Goal: Task Accomplishment & Management: Complete application form

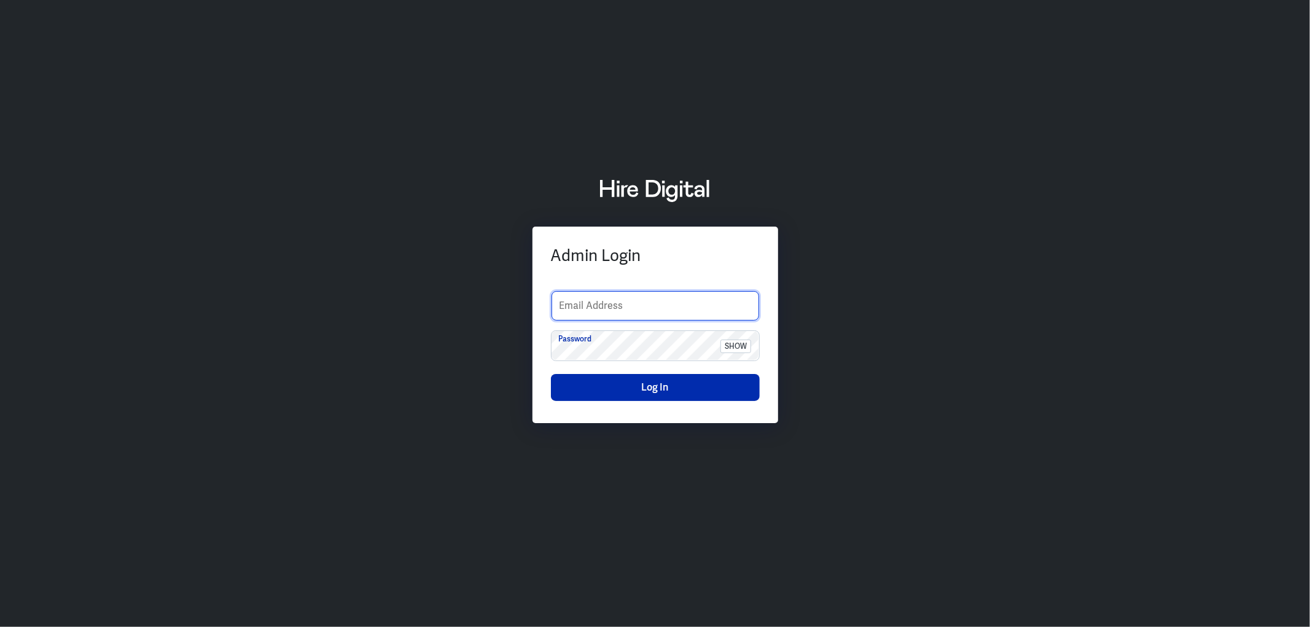
type input "[PERSON_NAME][EMAIL_ADDRESS][PERSON_NAME][DOMAIN_NAME]"
click at [623, 380] on button "Log In" at bounding box center [655, 387] width 209 height 27
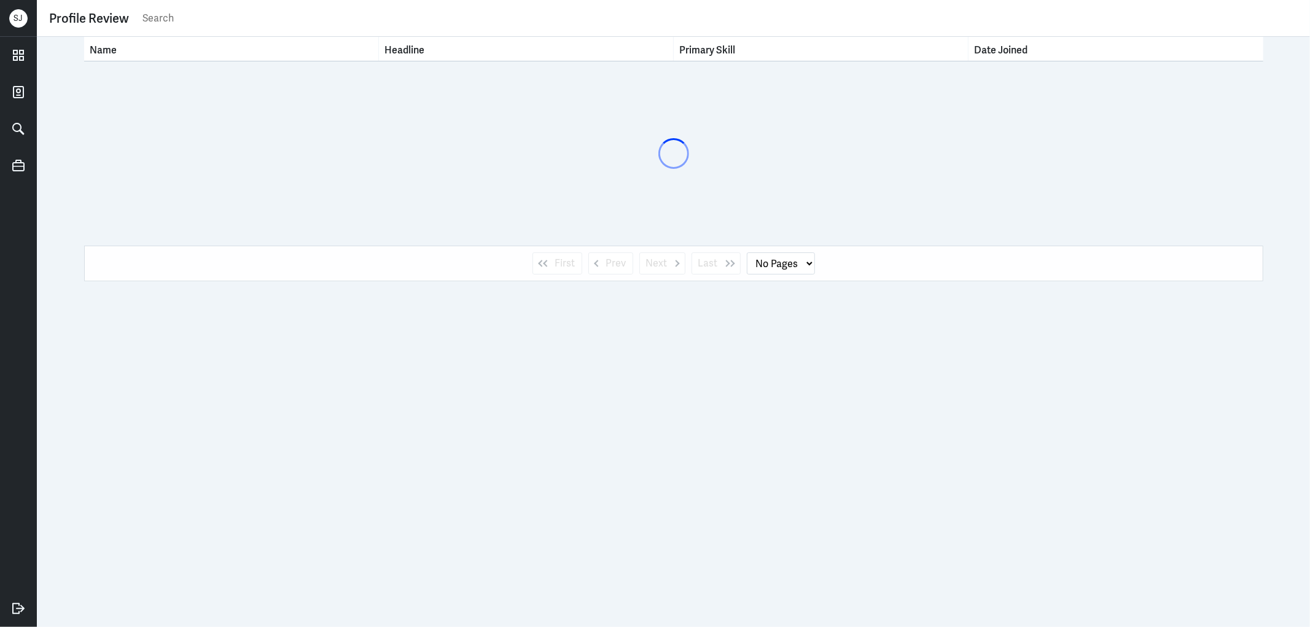
select select "1"
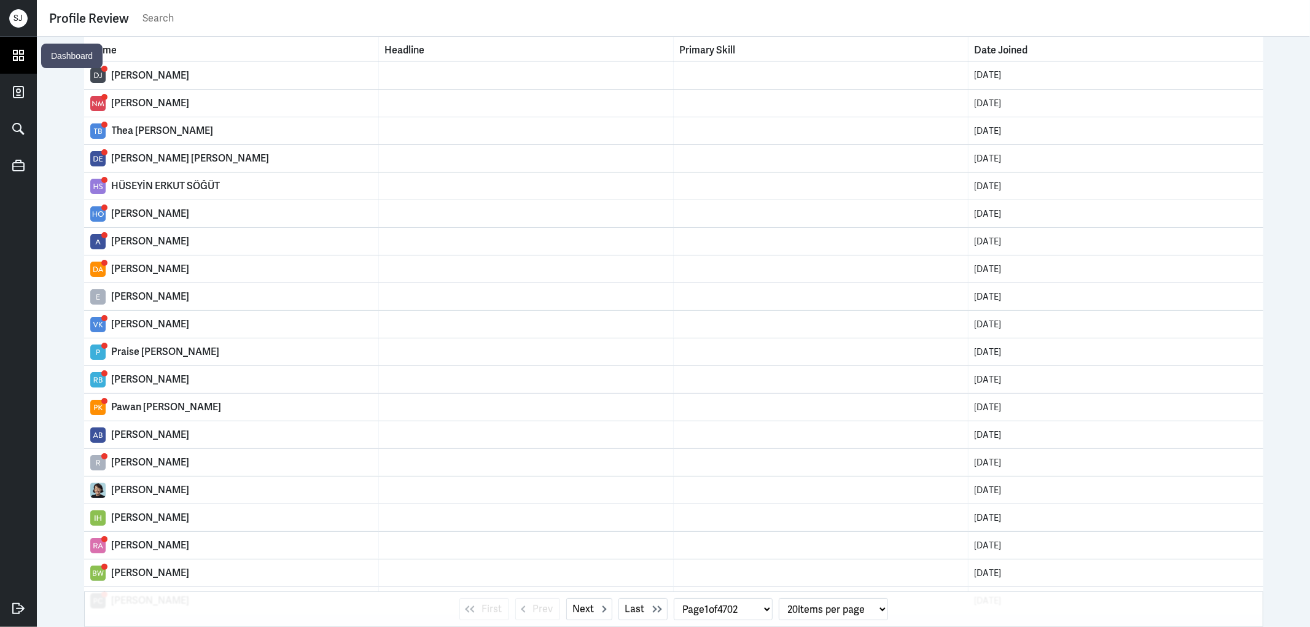
click at [26, 60] on icon at bounding box center [18, 55] width 18 height 18
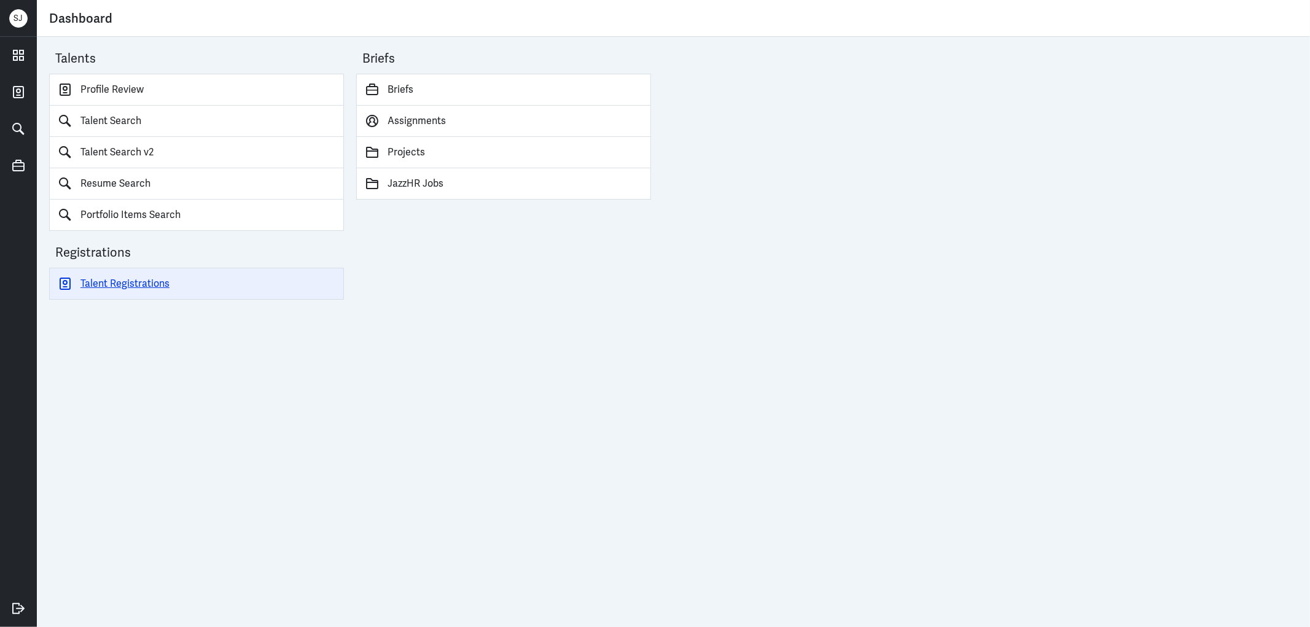
click at [155, 272] on link "Talent Registrations" at bounding box center [196, 284] width 295 height 32
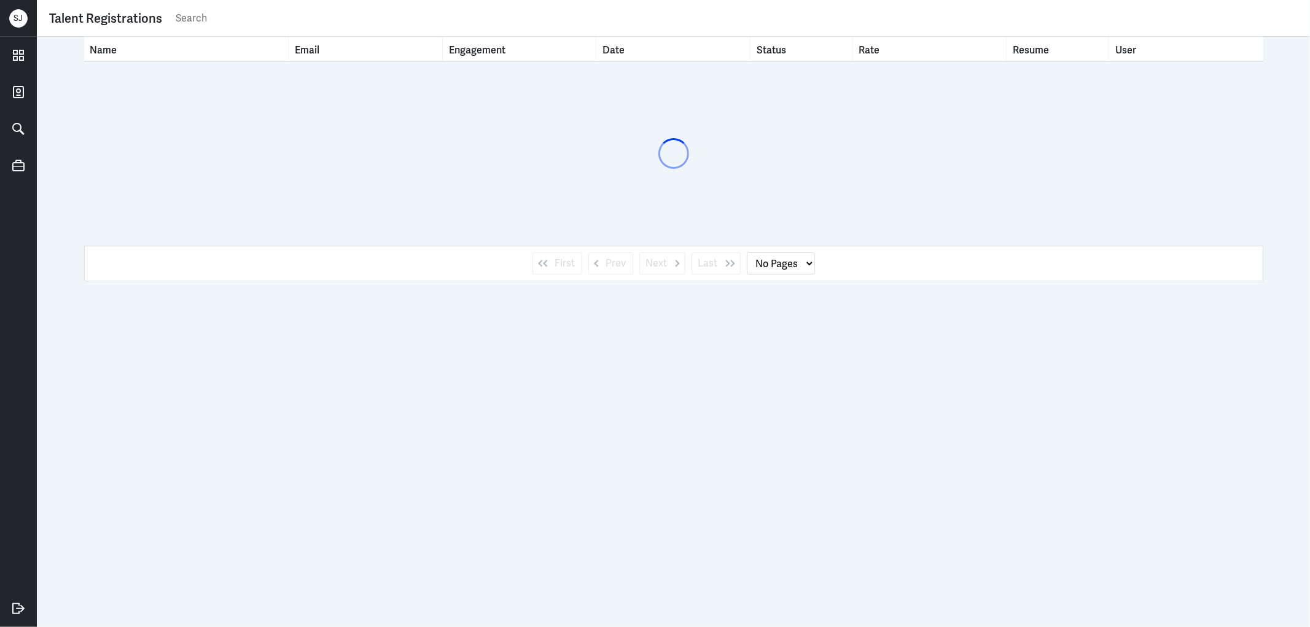
click at [224, 12] on input "text" at bounding box center [735, 18] width 1123 height 18
paste input "[DOMAIN_NAME][EMAIL_ADDRESS][DOMAIN_NAME]"
type input "[DOMAIN_NAME][EMAIL_ADDRESS][DOMAIN_NAME]"
select select "1"
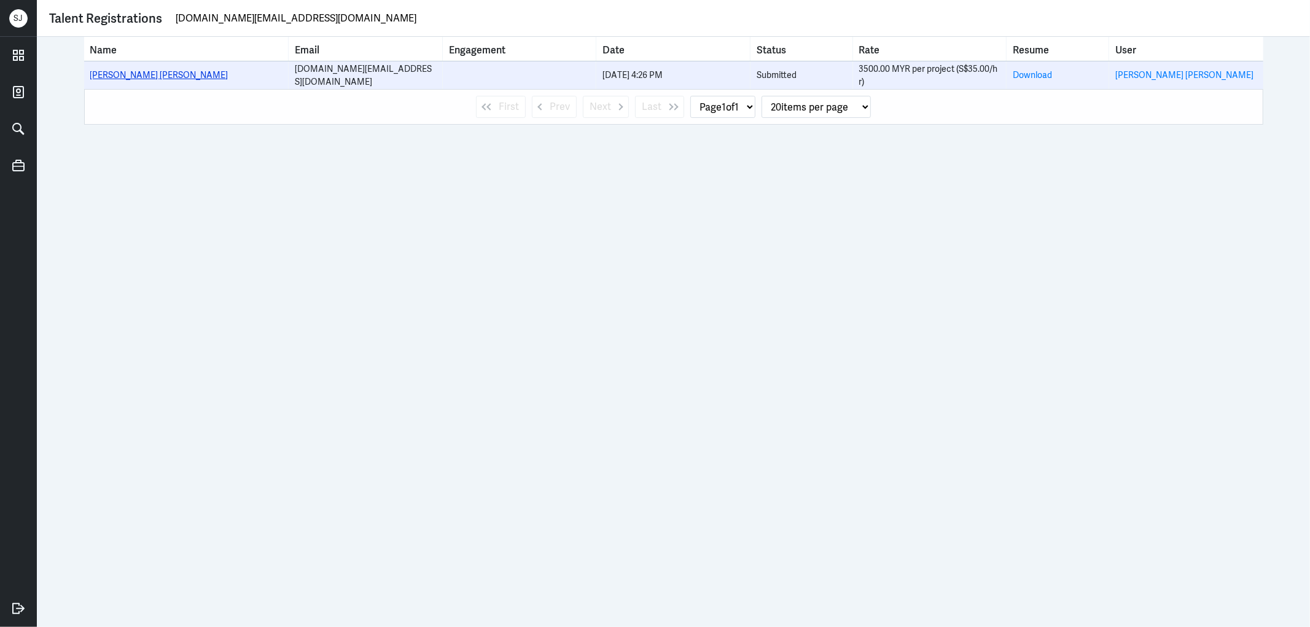
type input "[DOMAIN_NAME][EMAIL_ADDRESS][DOMAIN_NAME]"
click at [170, 76] on link "[PERSON_NAME] [PERSON_NAME]" at bounding box center [159, 74] width 138 height 11
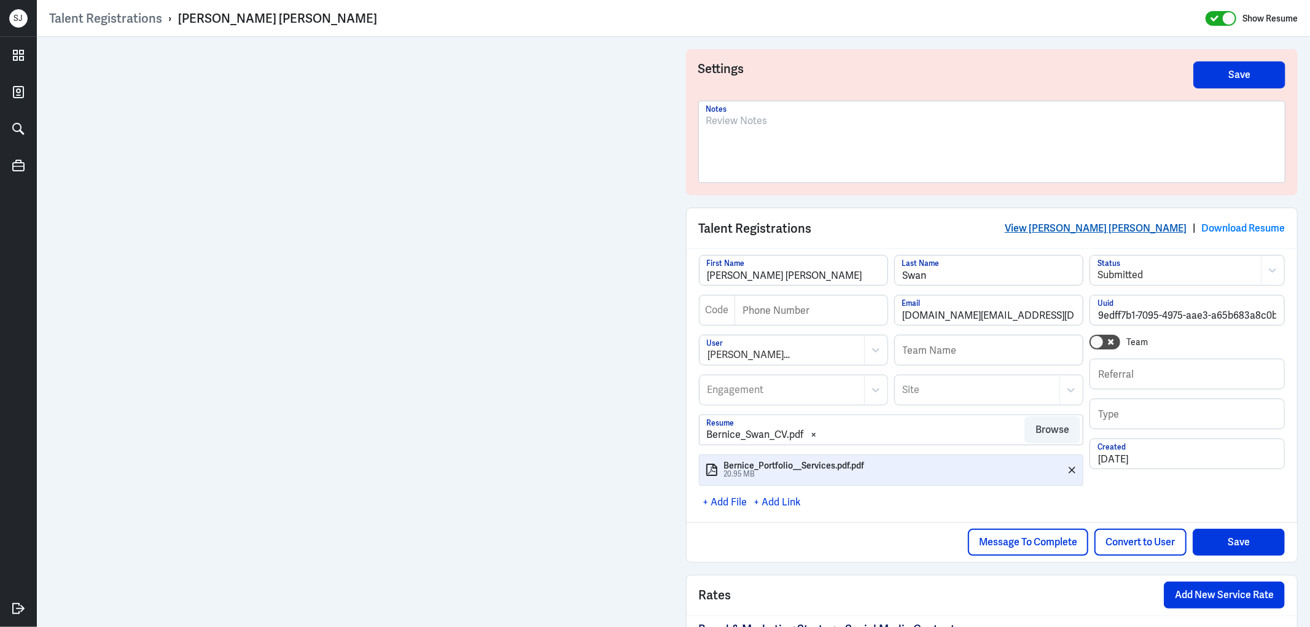
click at [1089, 229] on link "View [PERSON_NAME] [PERSON_NAME]" at bounding box center [1096, 228] width 182 height 13
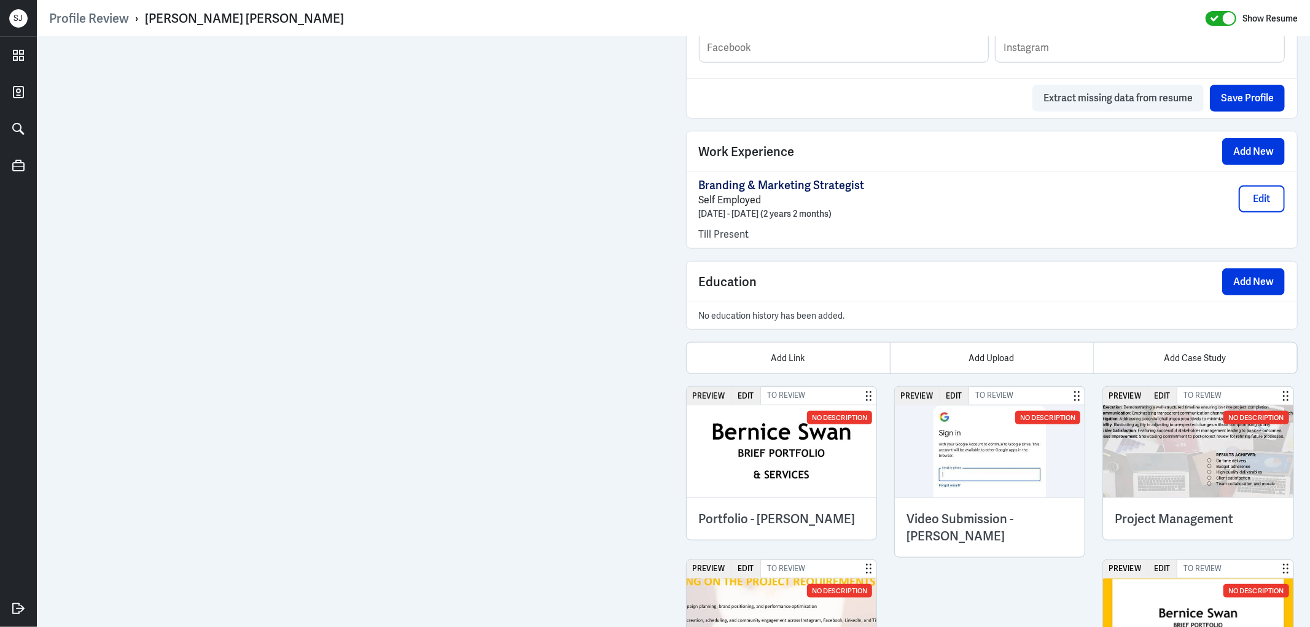
scroll to position [895, 0]
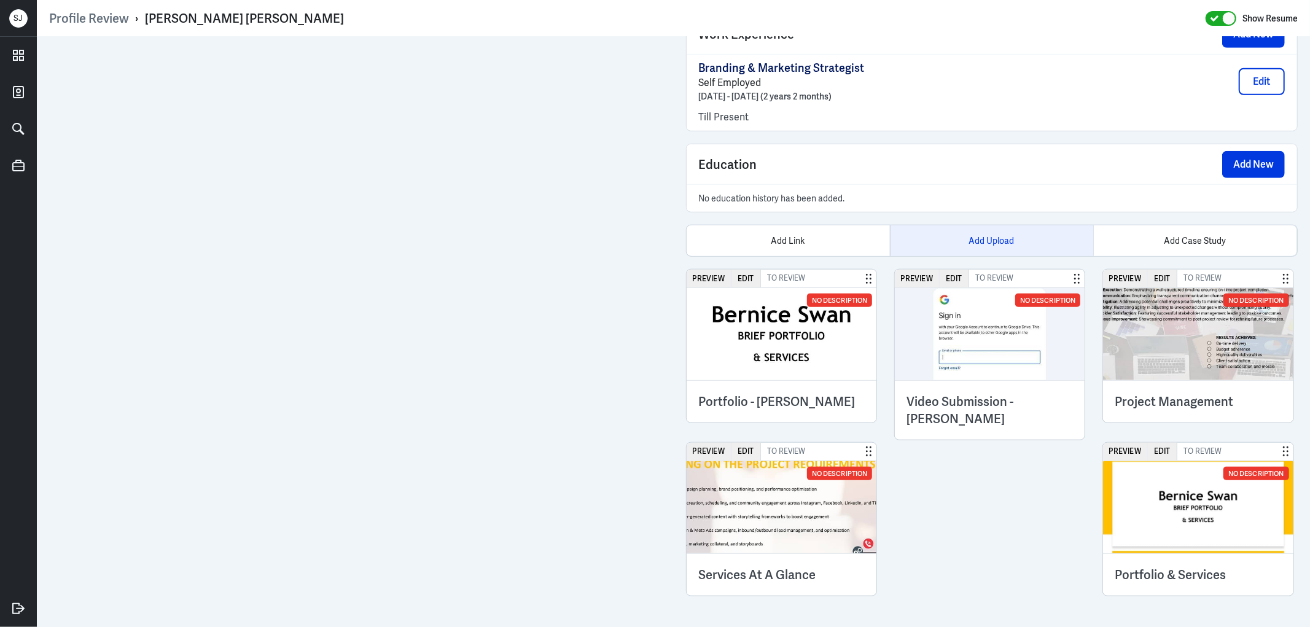
click at [943, 247] on div "Add Upload" at bounding box center [991, 240] width 203 height 31
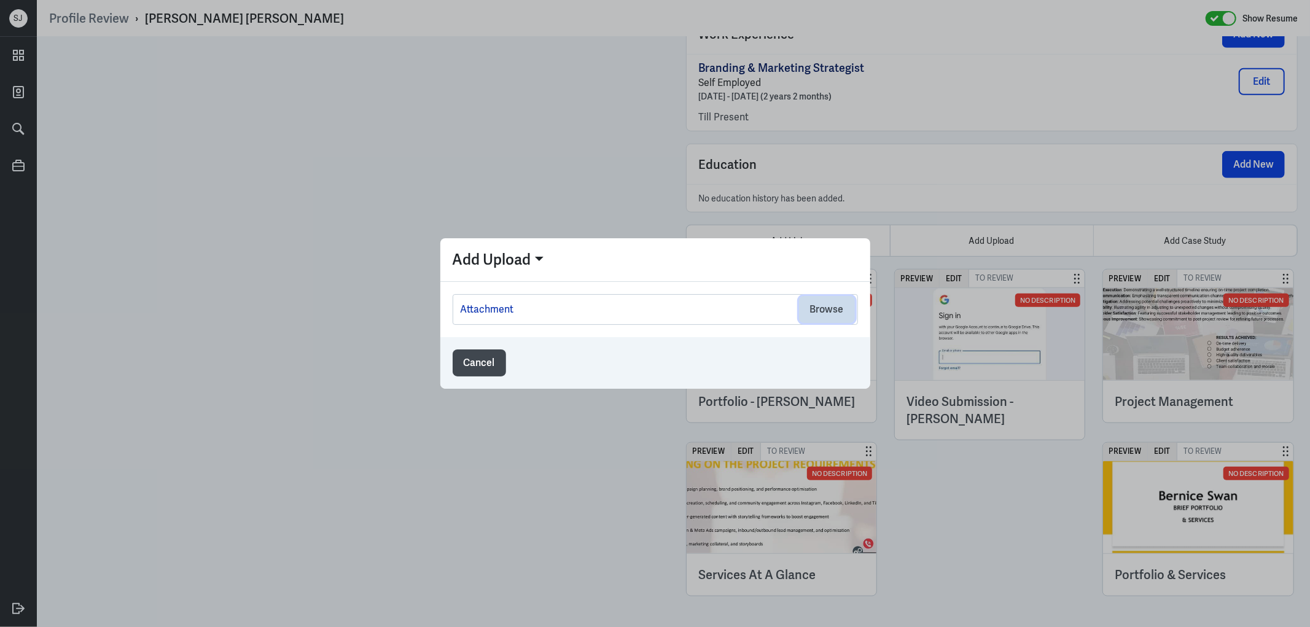
click at [824, 319] on button "Browse" at bounding box center [827, 309] width 56 height 27
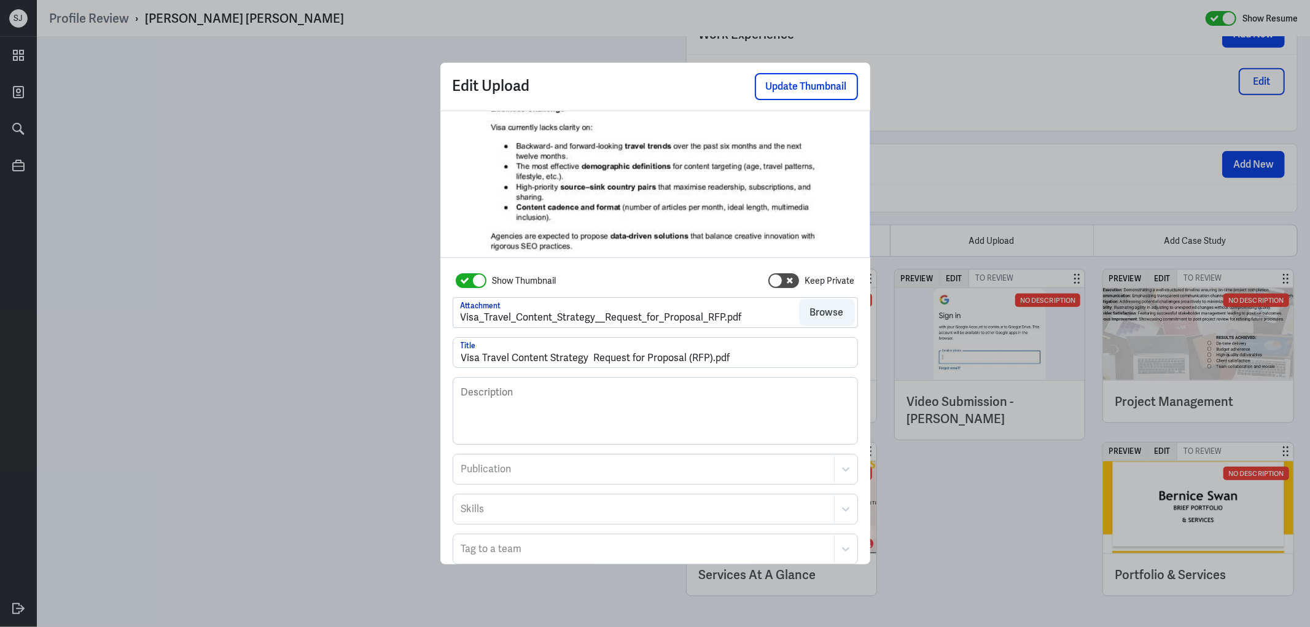
scroll to position [101, 0]
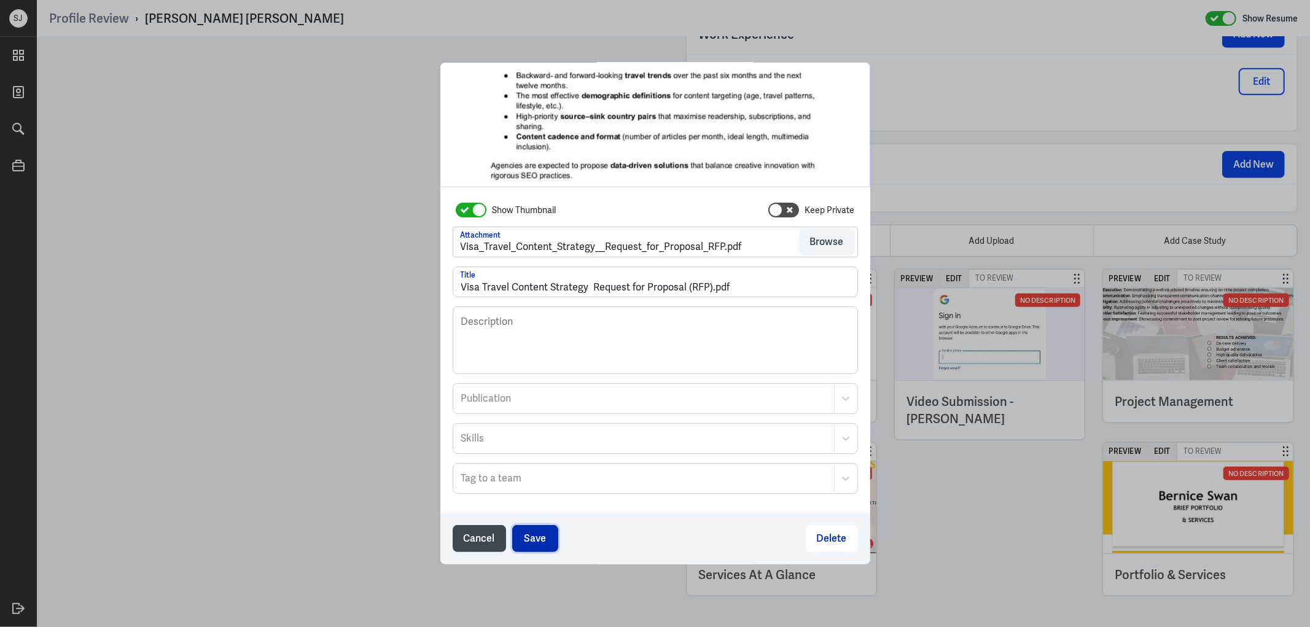
click at [525, 528] on button "Save" at bounding box center [535, 538] width 46 height 27
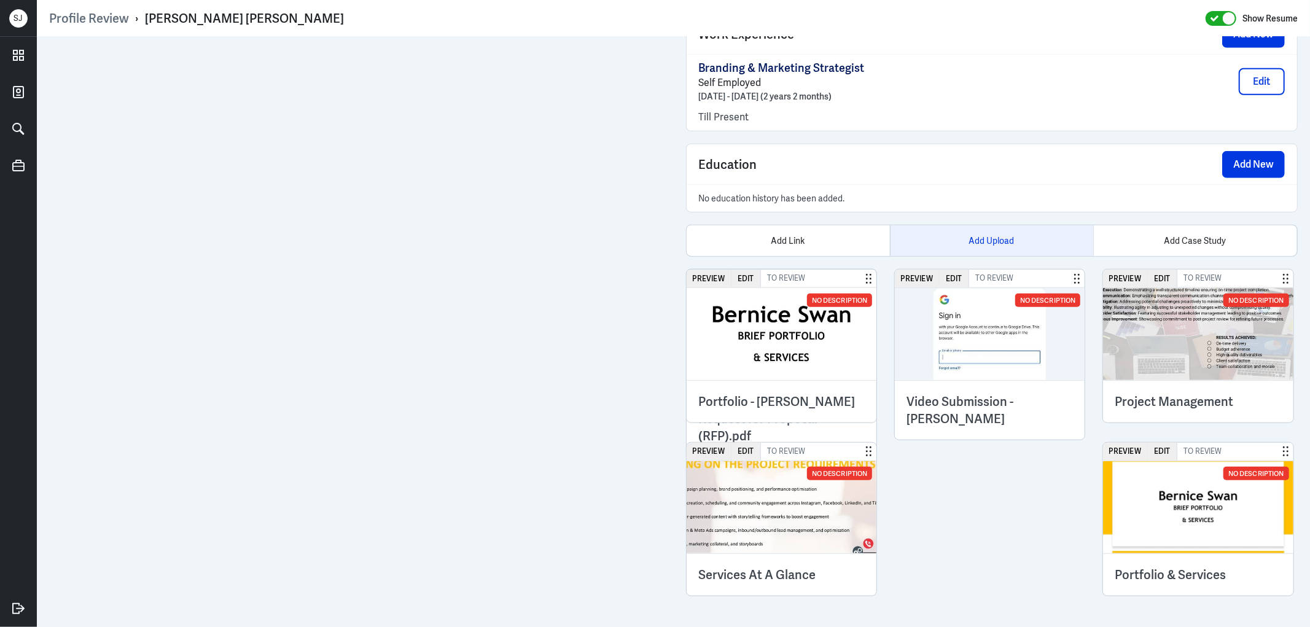
click at [980, 230] on div "Add Upload" at bounding box center [991, 240] width 203 height 31
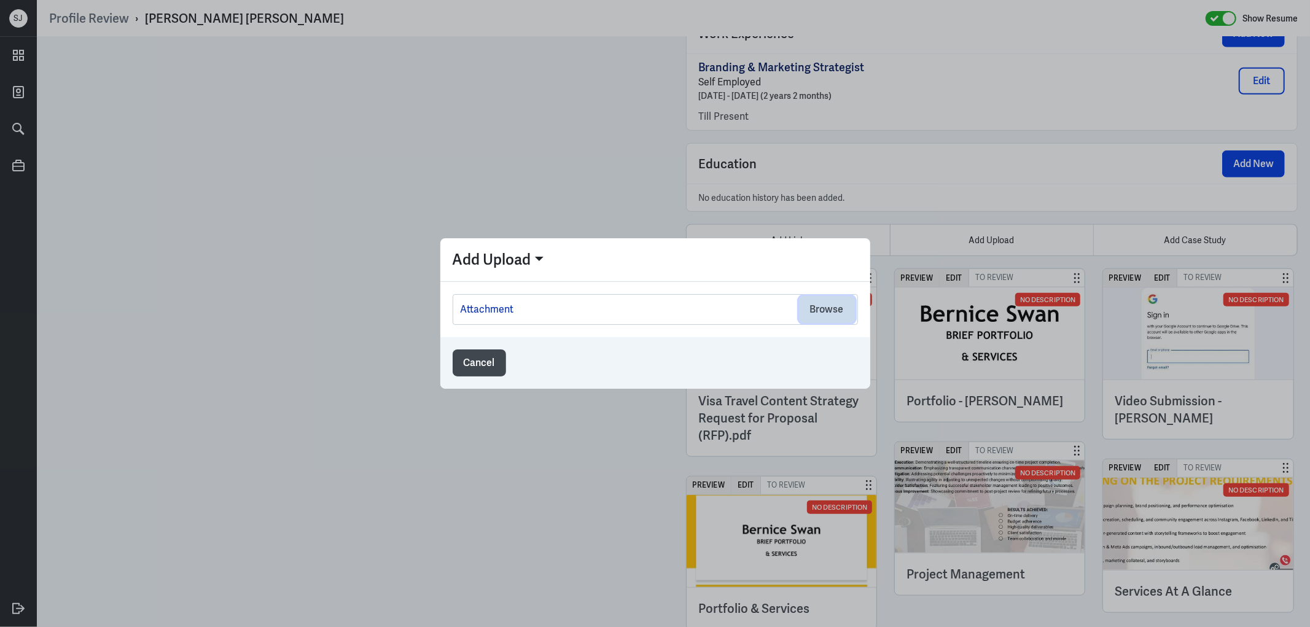
click at [813, 308] on button "Browse" at bounding box center [827, 309] width 56 height 27
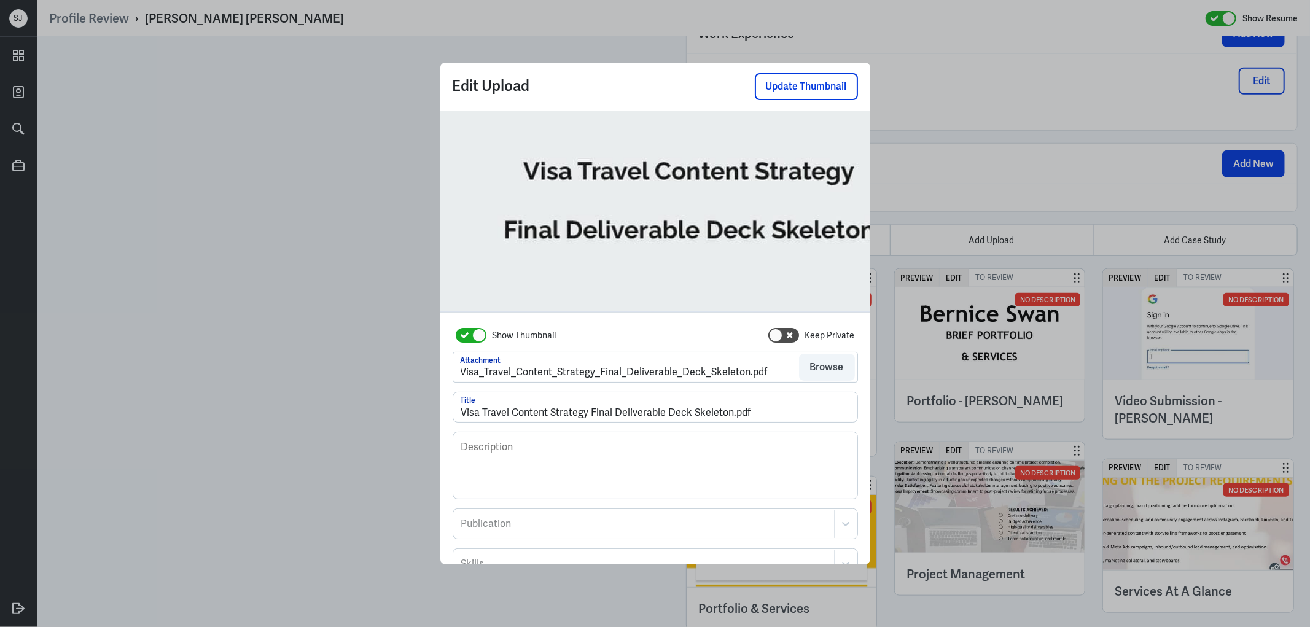
scroll to position [101, 0]
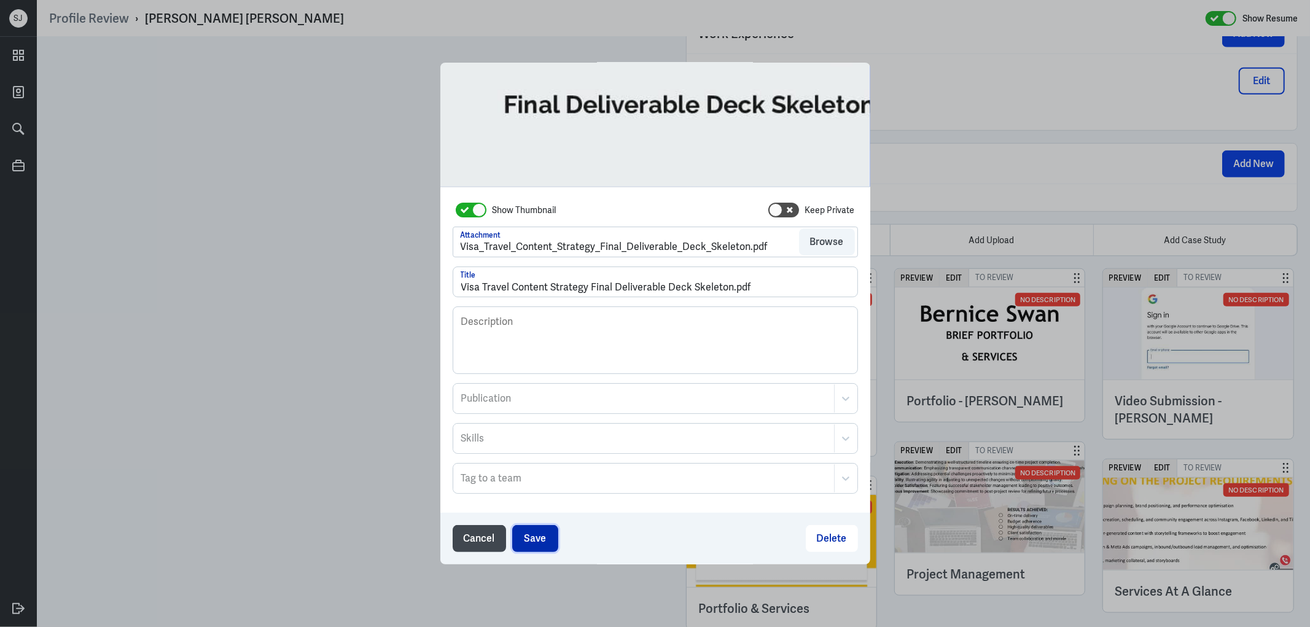
click at [545, 532] on button "Save" at bounding box center [535, 538] width 46 height 27
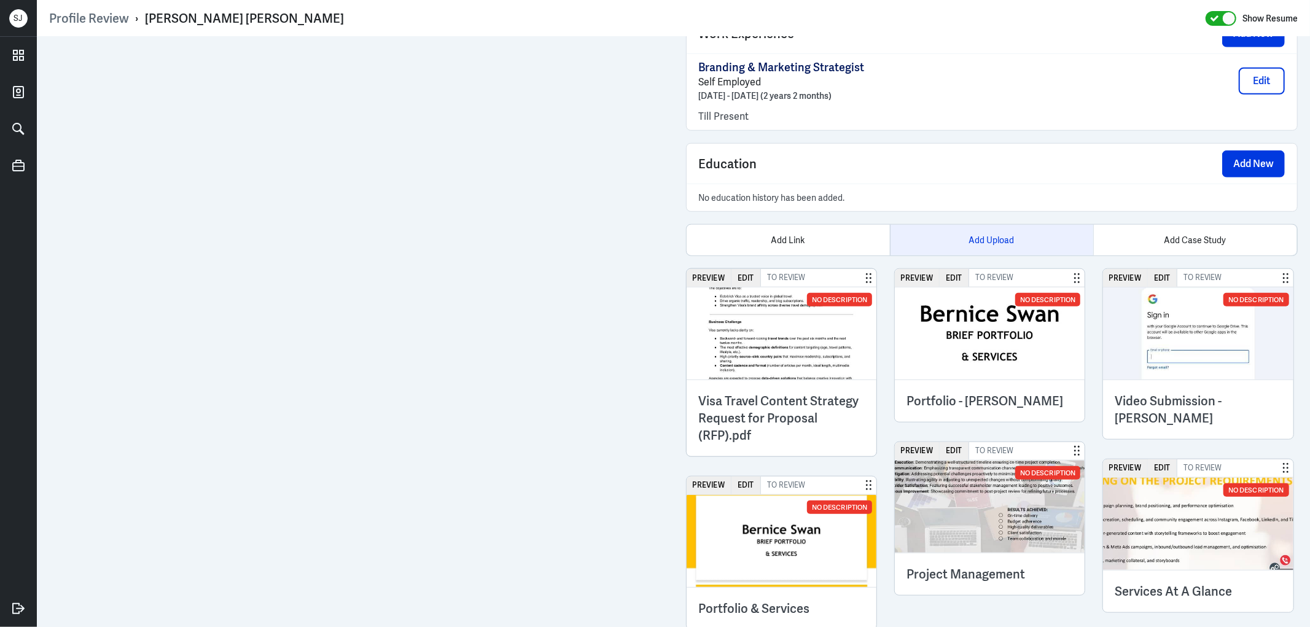
click at [1009, 246] on div "Add Upload" at bounding box center [991, 240] width 203 height 31
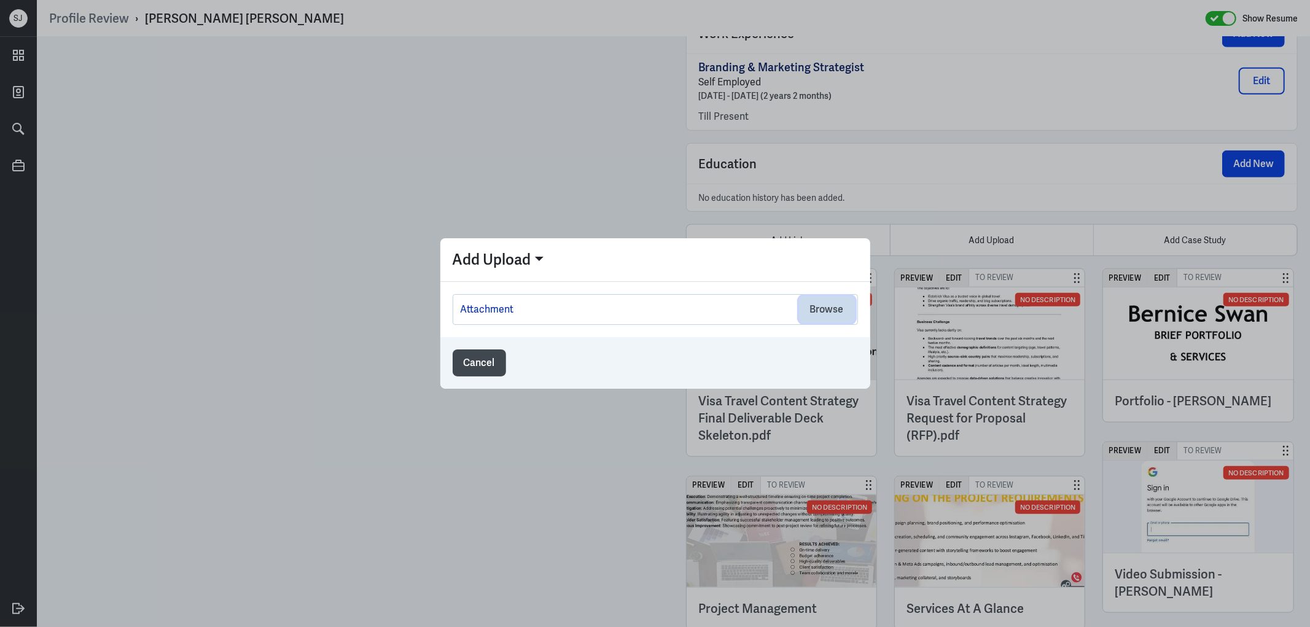
click at [832, 314] on button "Browse" at bounding box center [827, 309] width 56 height 27
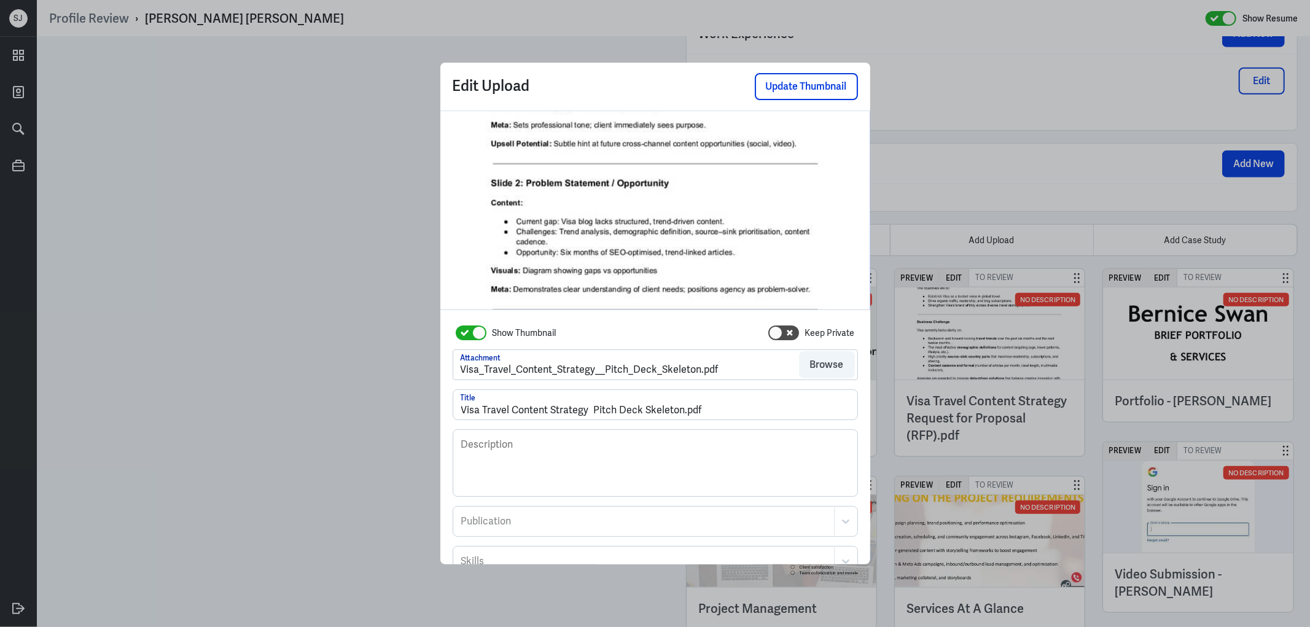
scroll to position [101, 0]
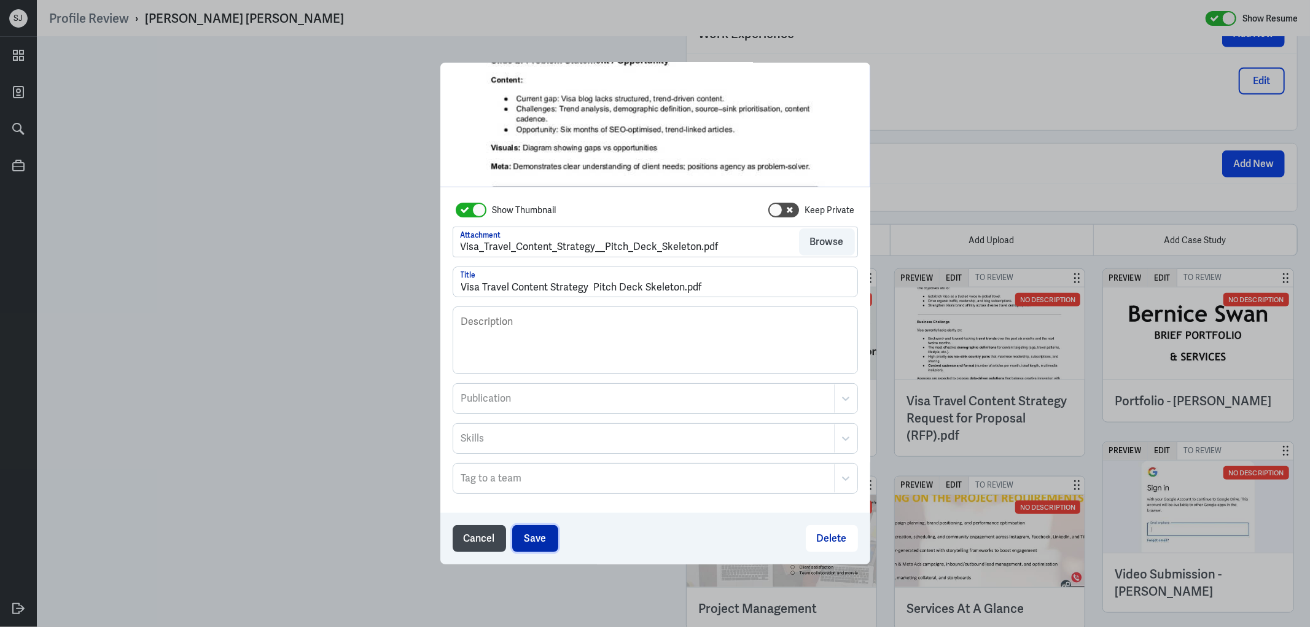
click at [525, 535] on button "Save" at bounding box center [535, 538] width 46 height 27
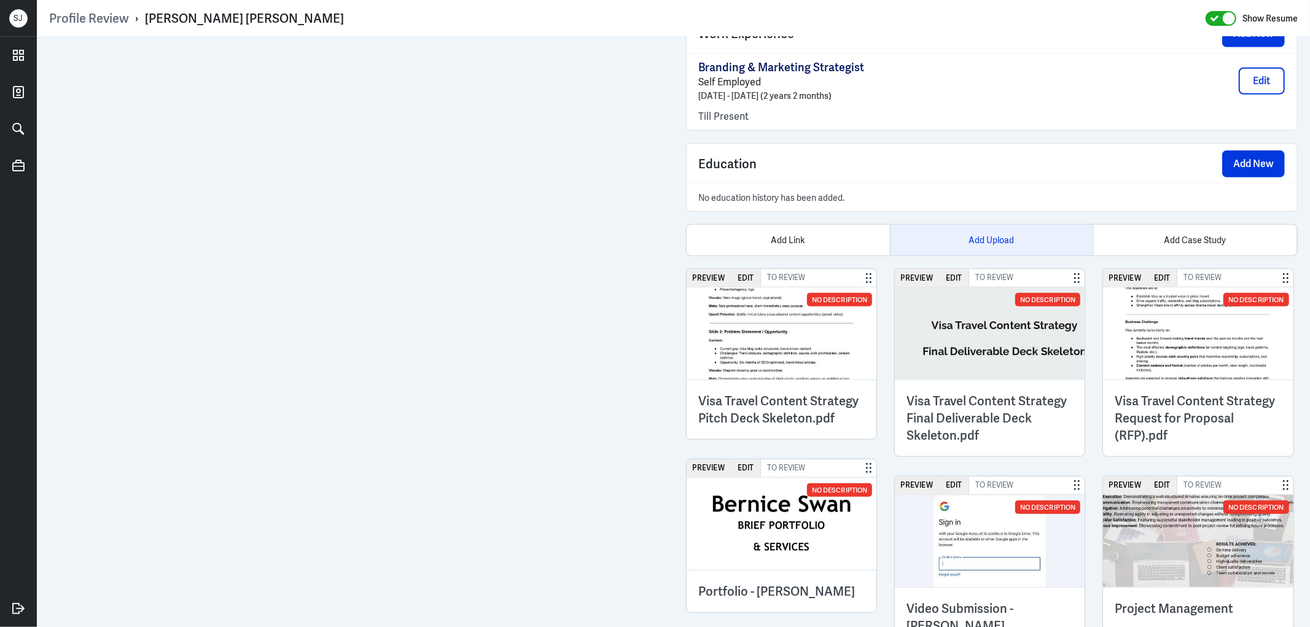
click at [988, 238] on div "Add Upload" at bounding box center [991, 240] width 203 height 31
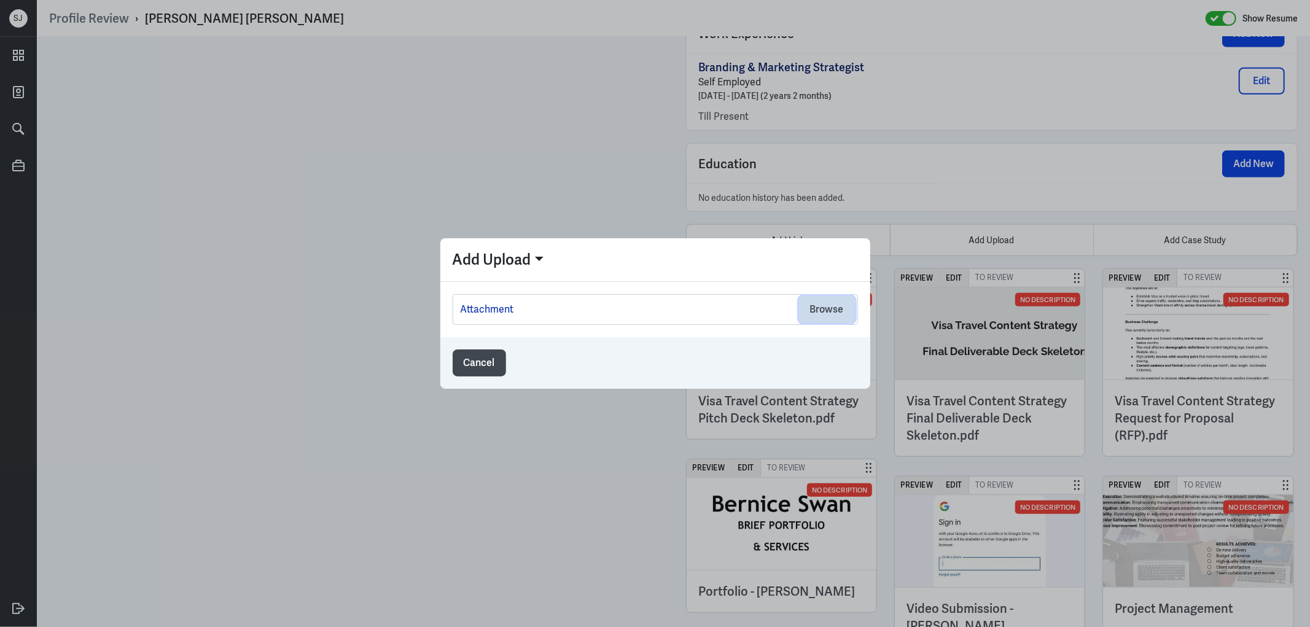
click at [837, 314] on button "Browse" at bounding box center [827, 309] width 56 height 27
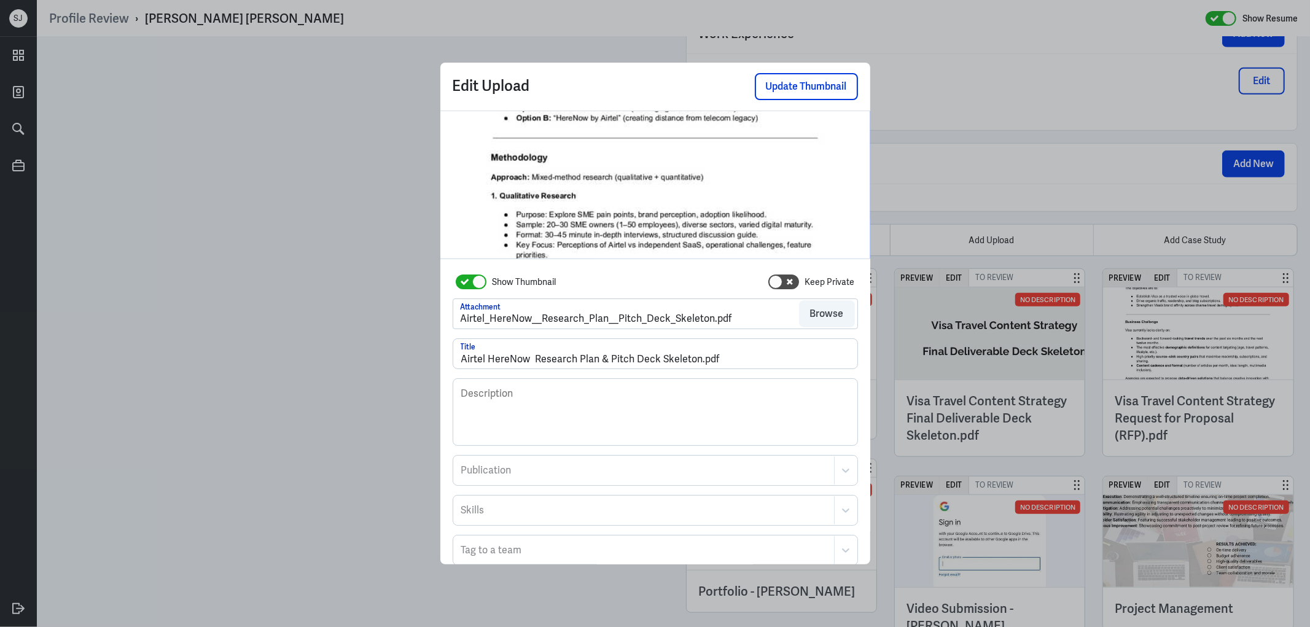
scroll to position [101, 0]
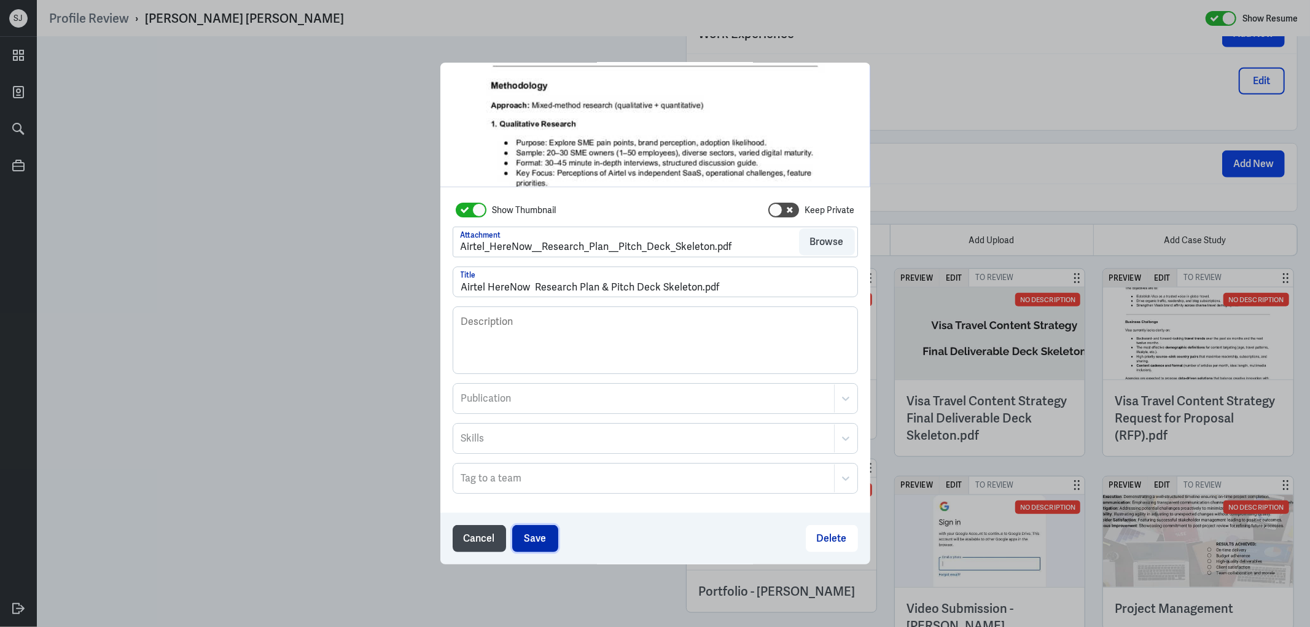
click at [533, 531] on button "Save" at bounding box center [535, 538] width 46 height 27
